Goal: Obtain resource: Download file/media

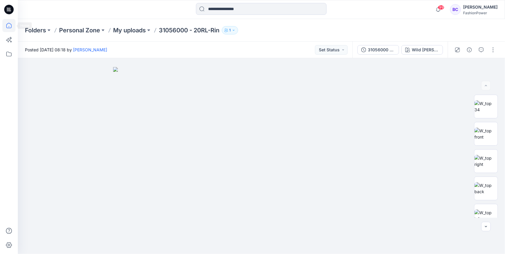
click at [15, 26] on icon at bounding box center [8, 25] width 13 height 13
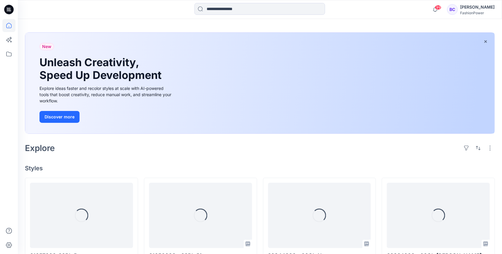
scroll to position [79, 0]
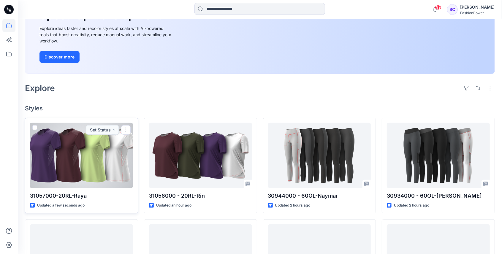
click at [114, 155] on div at bounding box center [81, 155] width 103 height 65
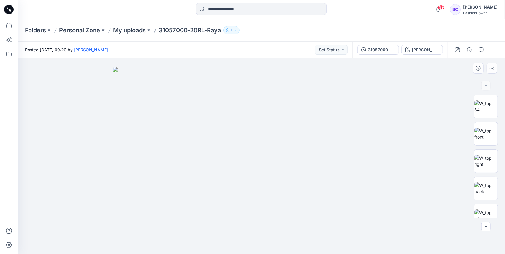
click at [272, 150] on img at bounding box center [261, 160] width 297 height 187
click at [131, 28] on p "My uploads" at bounding box center [129, 30] width 33 height 8
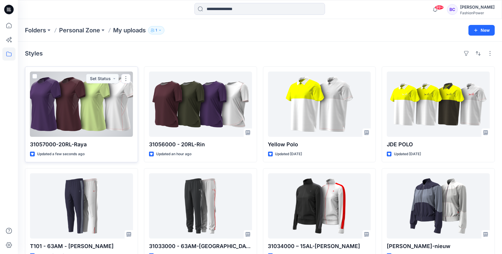
click at [97, 112] on div at bounding box center [81, 103] width 103 height 65
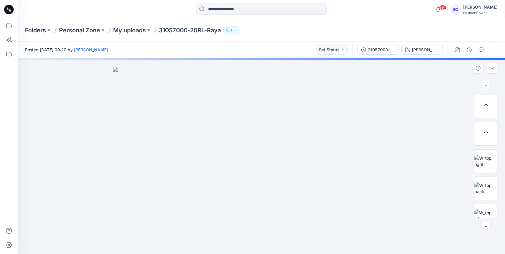
click at [389, 117] on img at bounding box center [261, 160] width 297 height 187
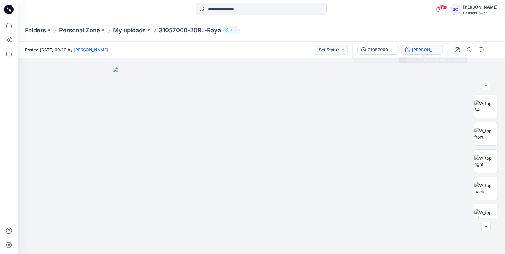
click at [415, 45] on button "[PERSON_NAME] (As swatch)" at bounding box center [422, 49] width 42 height 9
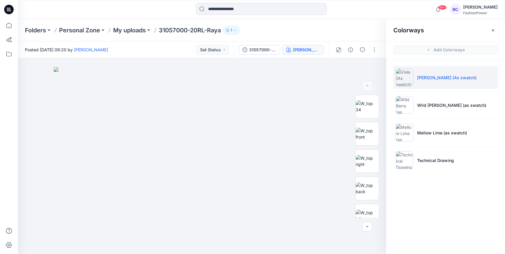
click at [424, 145] on ul "[PERSON_NAME] (As swatch) Wild [PERSON_NAME] (as swatch) Mellow Lime (as swatch…" at bounding box center [445, 118] width 119 height 117
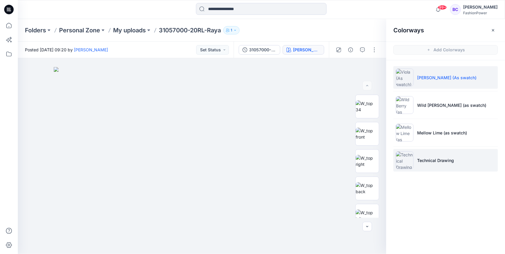
click at [426, 157] on p "Technical Drawing" at bounding box center [435, 160] width 37 height 6
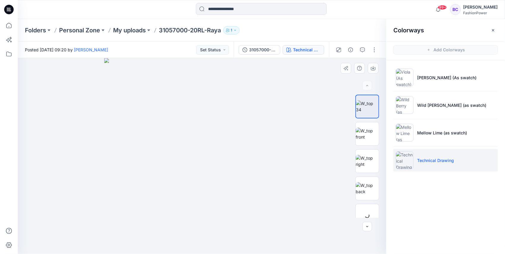
click at [266, 131] on img at bounding box center [202, 156] width 196 height 196
click at [377, 69] on button "button" at bounding box center [373, 68] width 11 height 11
drag, startPoint x: 361, startPoint y: 181, endPoint x: 366, endPoint y: 166, distance: 15.4
click at [361, 182] on img at bounding box center [366, 188] width 23 height 12
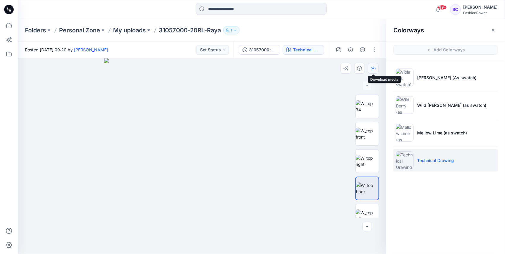
click at [374, 66] on icon "button" at bounding box center [373, 68] width 5 height 5
click at [368, 155] on img at bounding box center [366, 161] width 23 height 12
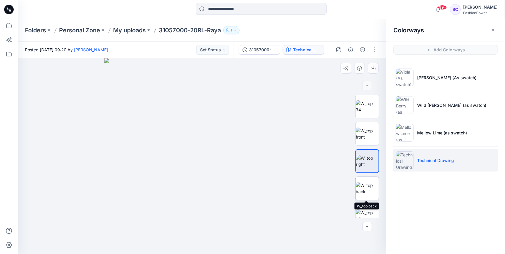
click at [369, 195] on img at bounding box center [366, 188] width 23 height 12
click at [374, 128] on img at bounding box center [366, 134] width 23 height 12
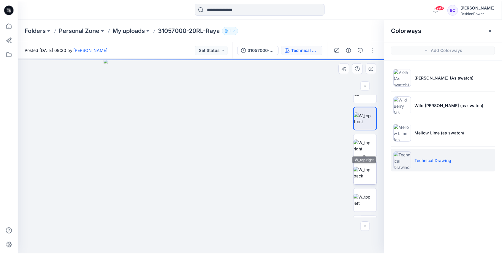
scroll to position [20, 0]
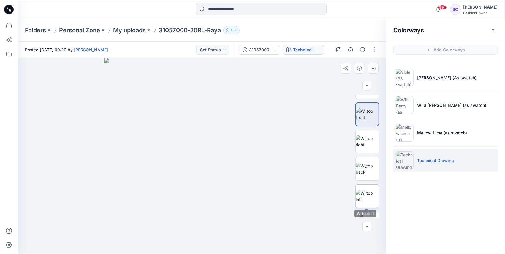
click at [370, 190] on img at bounding box center [366, 196] width 23 height 12
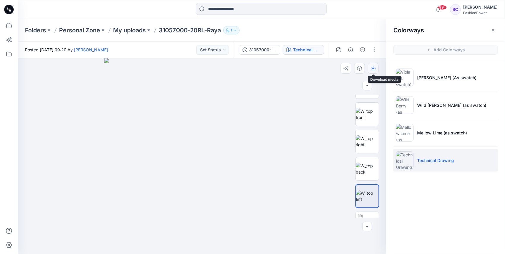
click at [377, 67] on button "button" at bounding box center [373, 68] width 11 height 11
click at [369, 138] on img at bounding box center [366, 141] width 23 height 12
click at [372, 66] on icon "button" at bounding box center [373, 68] width 5 height 5
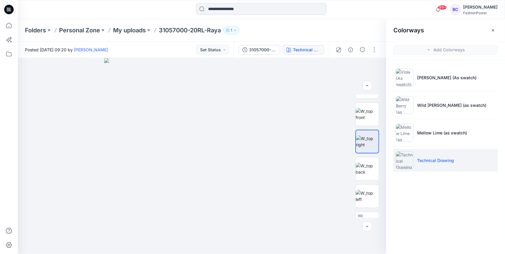
click at [180, 27] on p "31057000-20RL-Raya" at bounding box center [190, 30] width 62 height 8
click at [139, 33] on p "My uploads" at bounding box center [129, 30] width 33 height 8
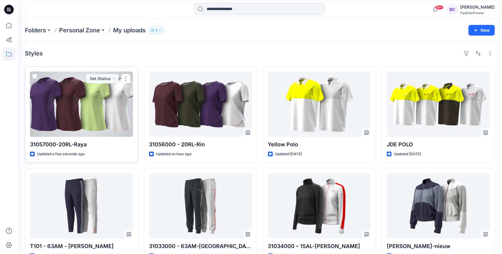
click at [111, 111] on div at bounding box center [81, 103] width 103 height 65
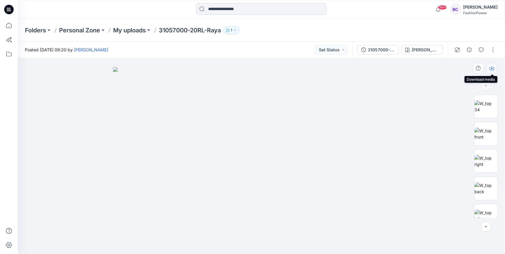
click at [490, 68] on icon "button" at bounding box center [491, 68] width 5 height 5
click at [368, 50] on button "31057000-20RL-Raya" at bounding box center [378, 49] width 42 height 9
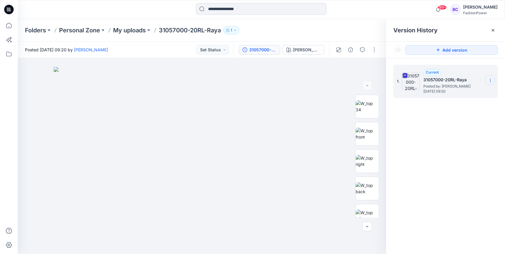
click at [490, 76] on section at bounding box center [489, 79] width 9 height 9
click at [479, 91] on span "Download Source BW File" at bounding box center [460, 91] width 50 height 7
click at [10, 27] on icon at bounding box center [8, 25] width 13 height 13
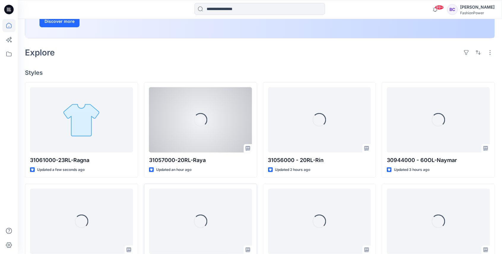
scroll to position [158, 0]
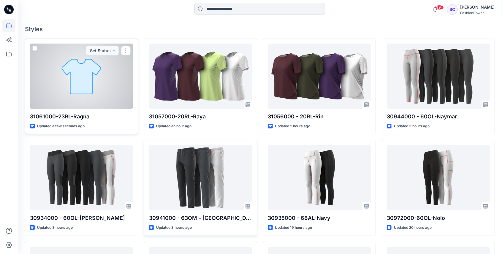
click at [123, 66] on div at bounding box center [81, 76] width 103 height 65
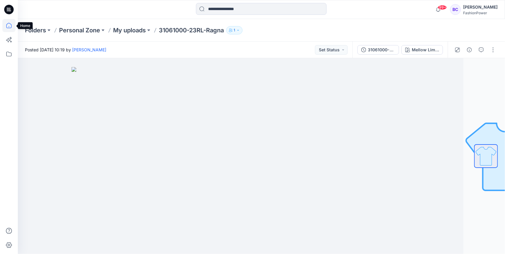
click at [6, 23] on icon at bounding box center [8, 25] width 13 height 13
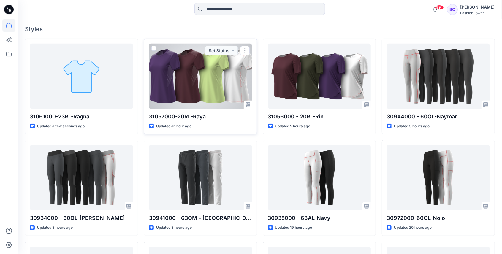
scroll to position [138, 0]
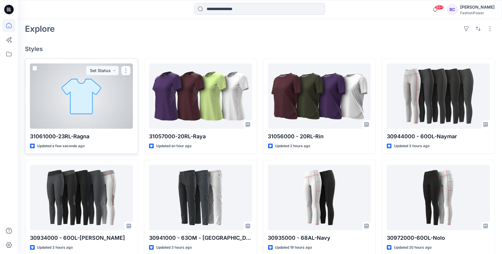
click at [101, 100] on div at bounding box center [81, 95] width 103 height 65
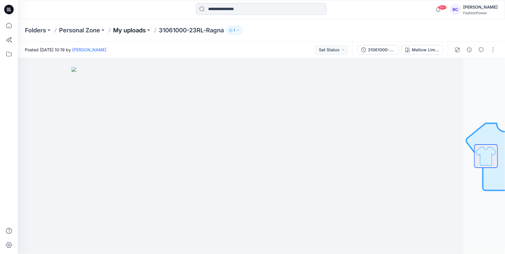
click at [133, 33] on p "My uploads" at bounding box center [129, 30] width 33 height 8
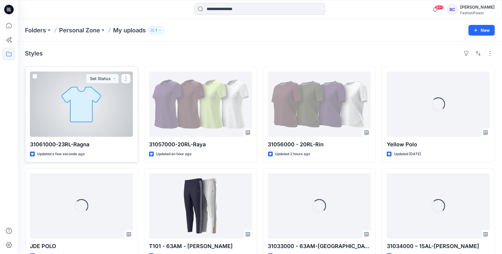
click at [103, 108] on div at bounding box center [81, 103] width 103 height 65
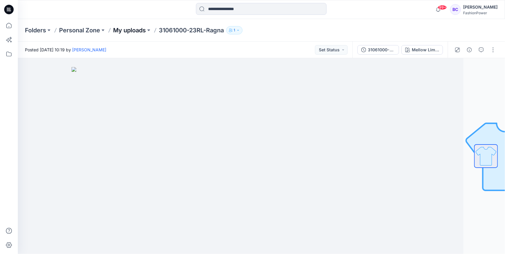
click at [145, 28] on p "My uploads" at bounding box center [129, 30] width 33 height 8
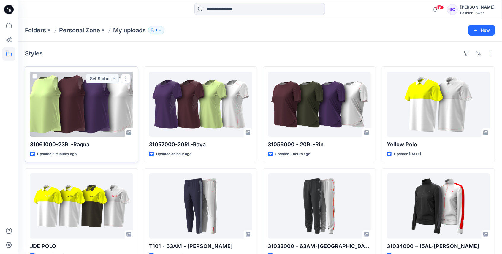
click at [49, 141] on p "31061000-23RL-Ragna" at bounding box center [81, 144] width 103 height 8
copy div "31061000-23RL-Ragna"
